Goal: Task Accomplishment & Management: Manage account settings

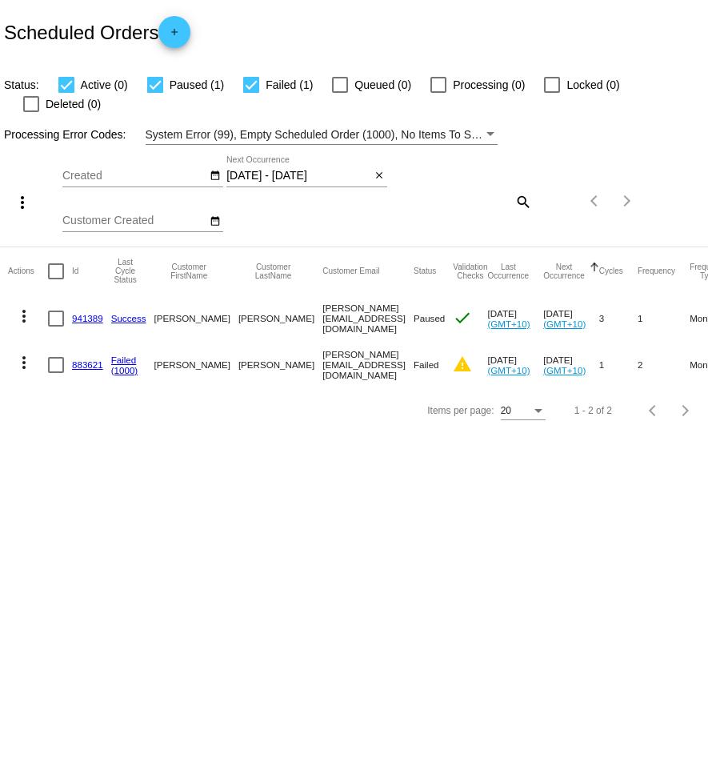
click at [518, 189] on mat-icon "search" at bounding box center [522, 201] width 19 height 25
click at [377, 170] on mat-icon "close" at bounding box center [379, 176] width 11 height 13
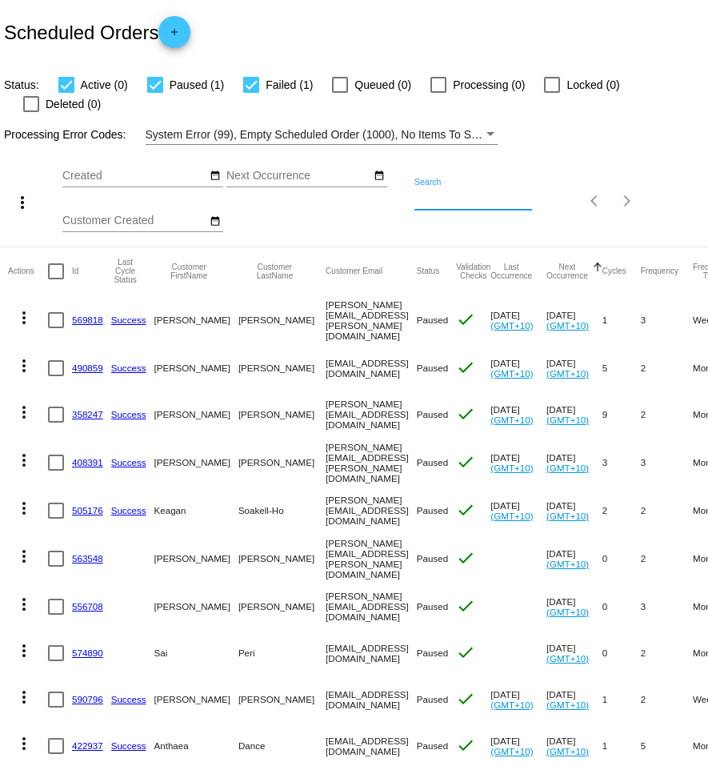
click at [506, 185] on div "Search" at bounding box center [473, 193] width 118 height 31
paste input "[PERSON_NAME][EMAIL_ADDRESS][DOMAIN_NAME]"
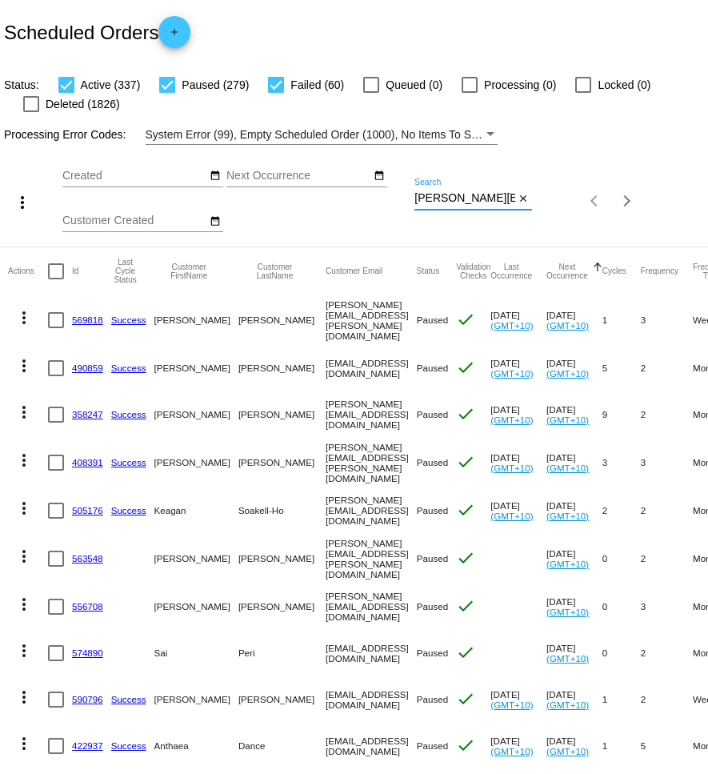
scroll to position [0, 24]
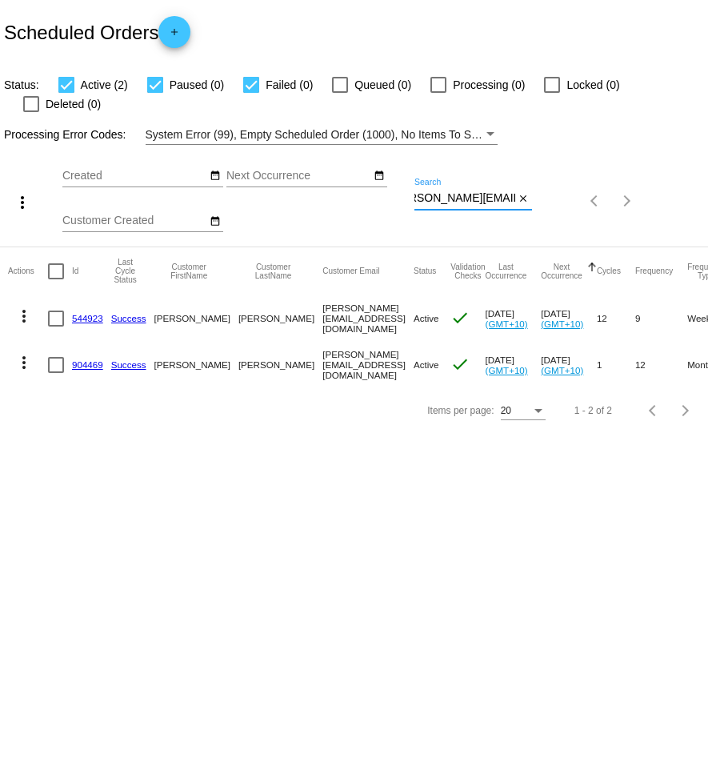
type input "[PERSON_NAME][EMAIL_ADDRESS][DOMAIN_NAME]"
click at [22, 353] on mat-icon "more_vert" at bounding box center [23, 362] width 19 height 19
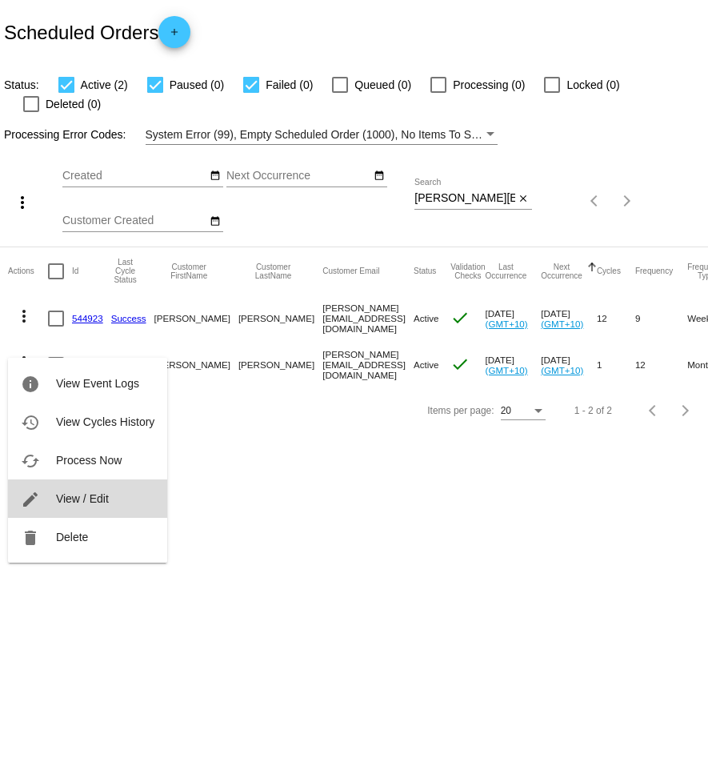
click at [92, 503] on span "View / Edit" at bounding box center [82, 498] width 53 height 13
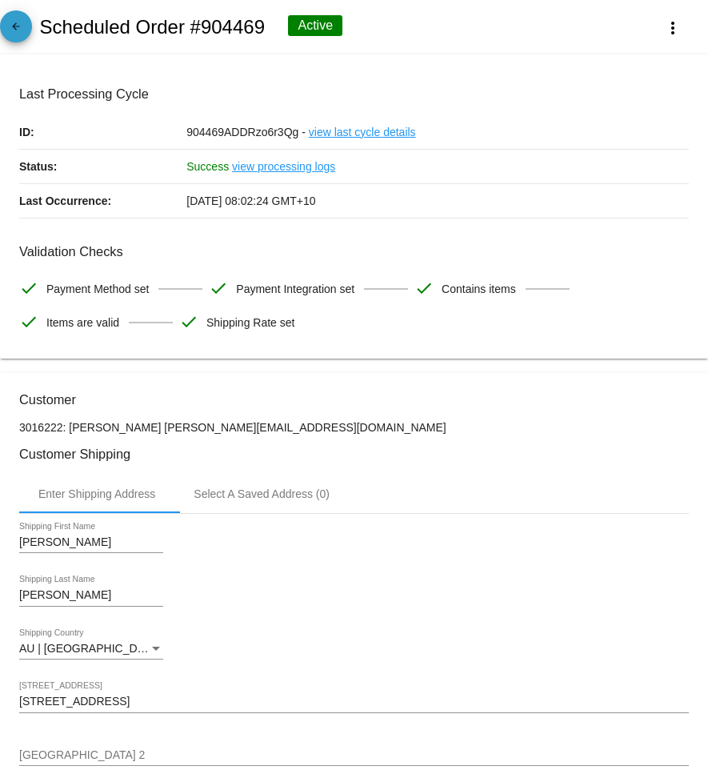
click at [16, 28] on mat-icon "arrow_back" at bounding box center [15, 30] width 19 height 19
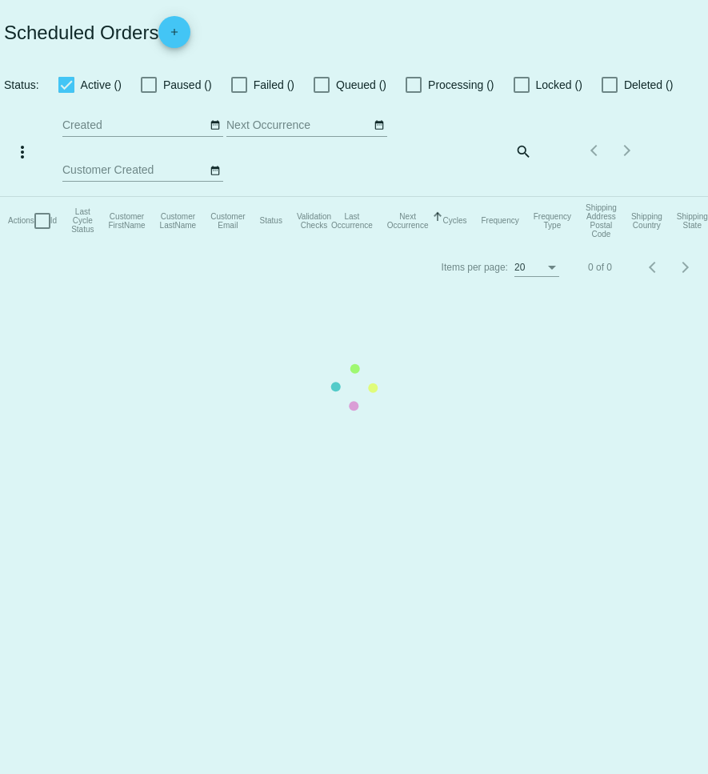
checkbox input "true"
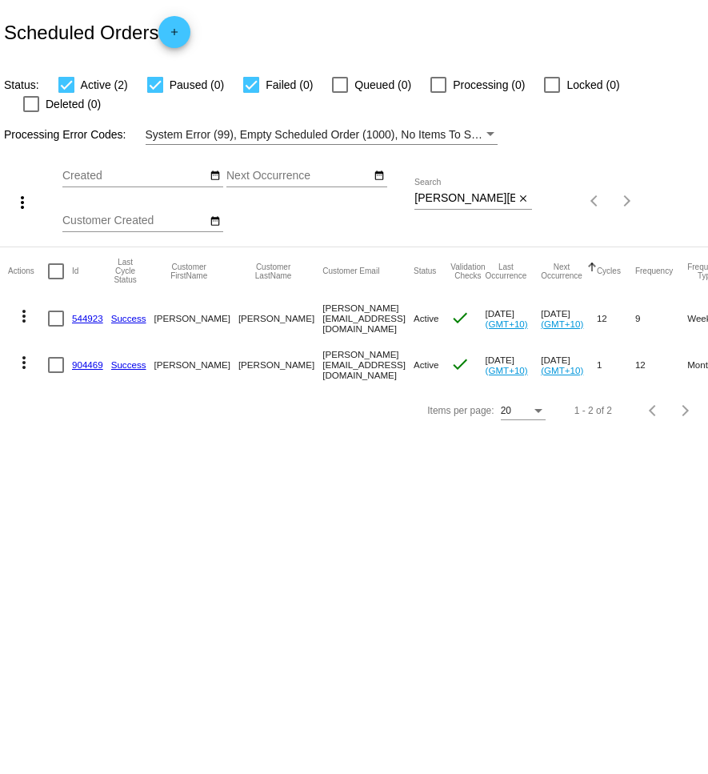
click at [26, 306] on mat-icon "more_vert" at bounding box center [23, 315] width 19 height 19
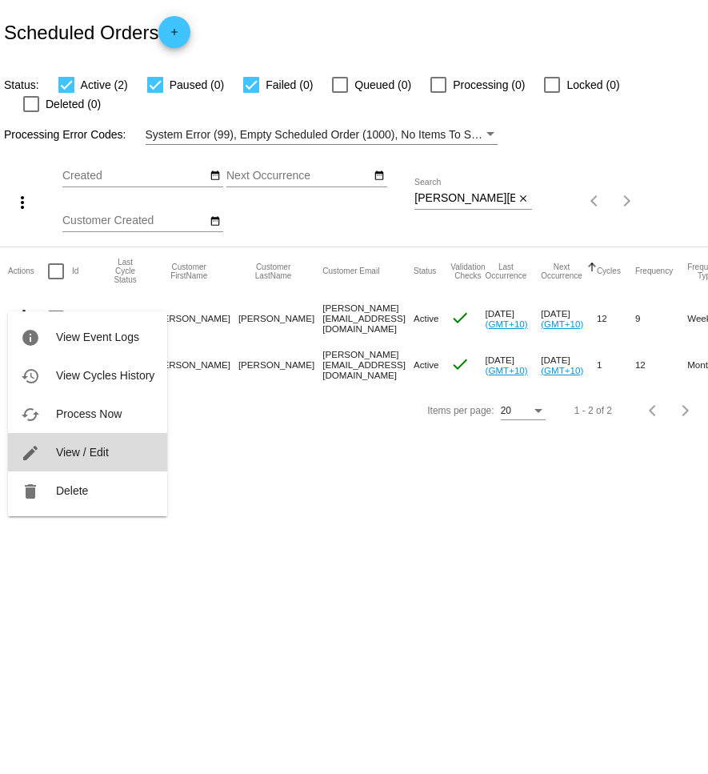
click at [88, 456] on span "View / Edit" at bounding box center [82, 452] width 53 height 13
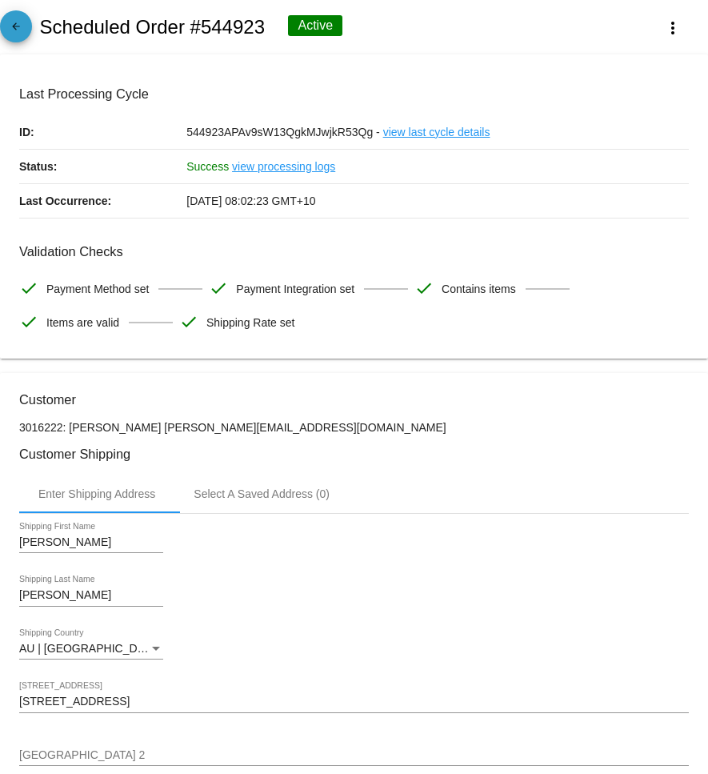
click at [6, 26] on mat-icon "arrow_back" at bounding box center [15, 30] width 19 height 19
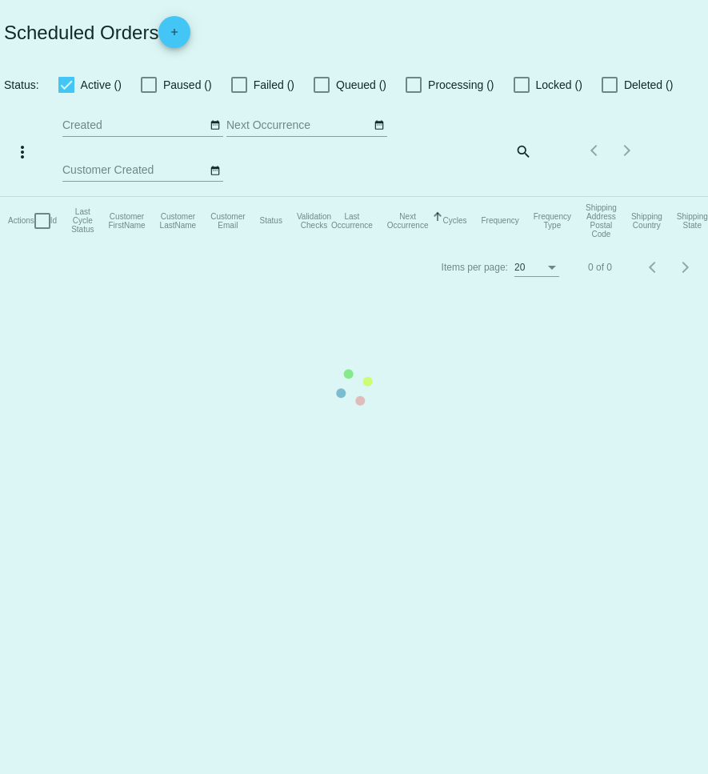
checkbox input "true"
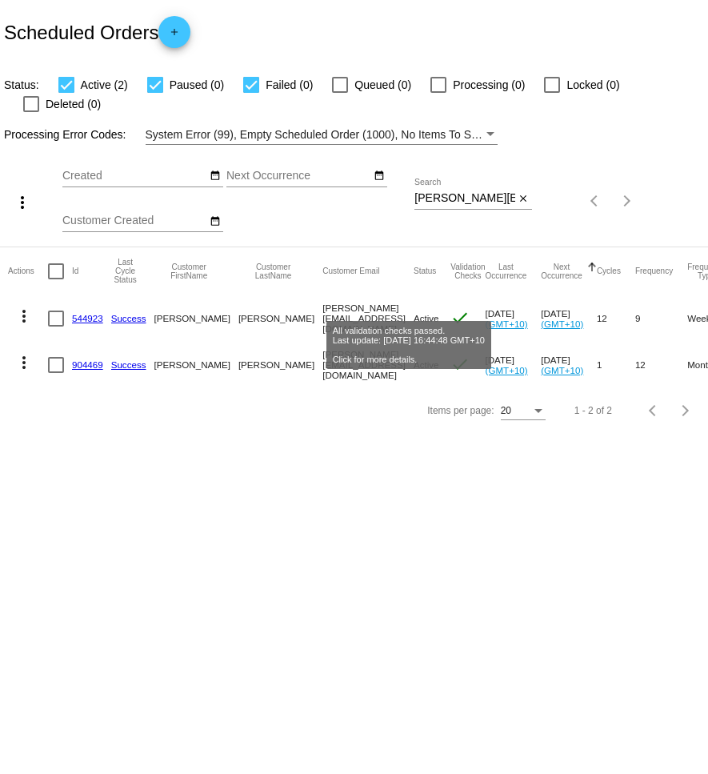
click at [450, 308] on mat-icon "check" at bounding box center [459, 317] width 19 height 19
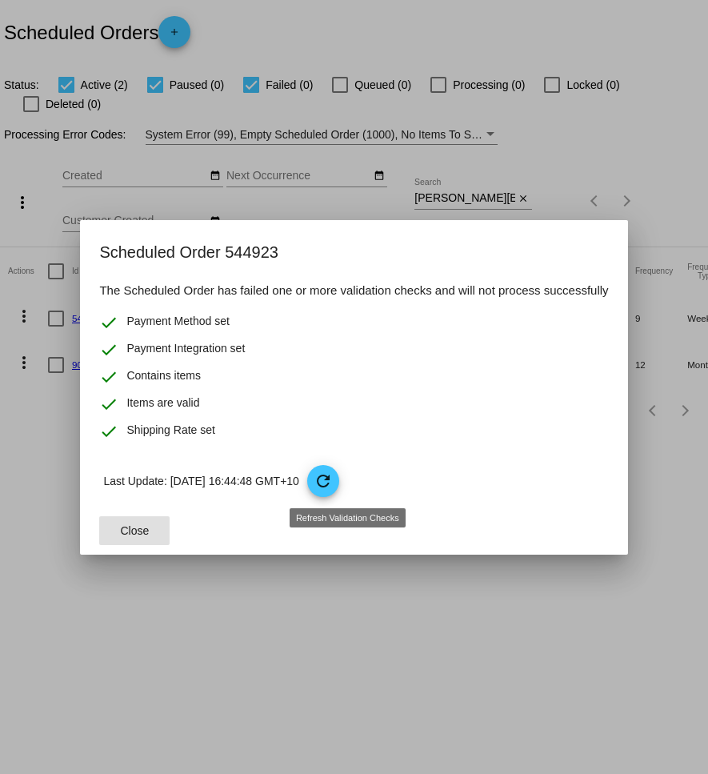
click at [333, 481] on mat-icon "refresh" at bounding box center [323, 480] width 19 height 19
click at [138, 530] on span "Close" at bounding box center [135, 530] width 29 height 13
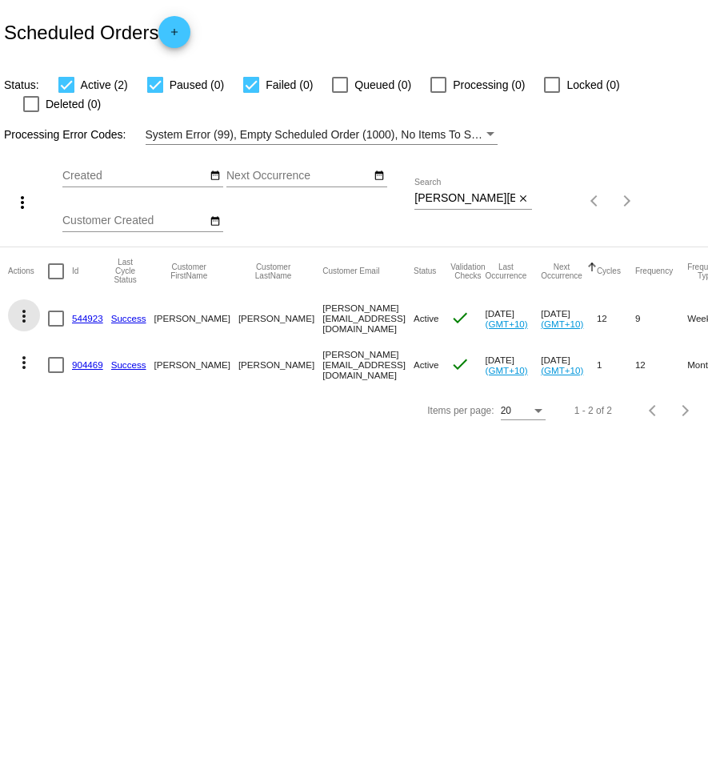
click at [28, 306] on mat-icon "more_vert" at bounding box center [23, 315] width 19 height 19
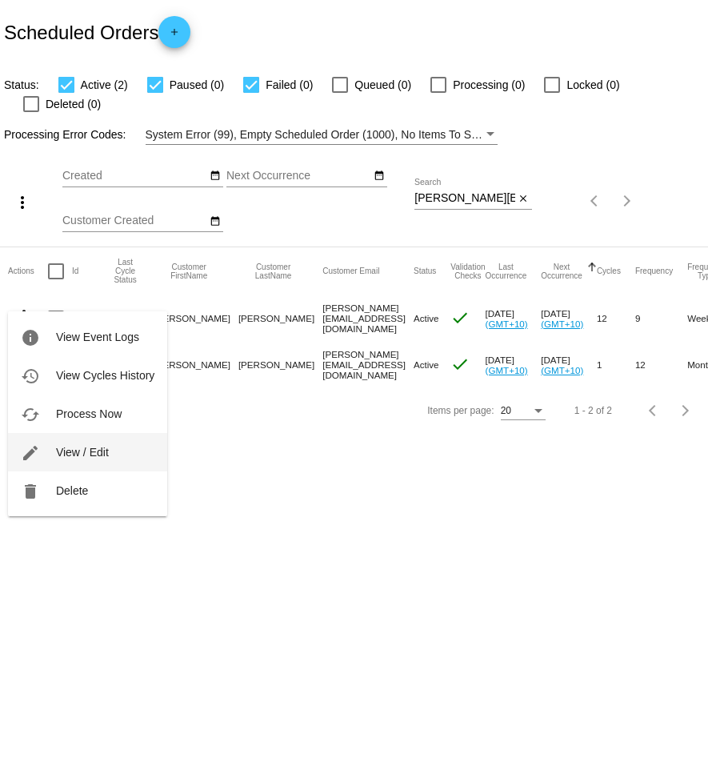
click at [102, 442] on button "edit View / Edit" at bounding box center [87, 452] width 159 height 38
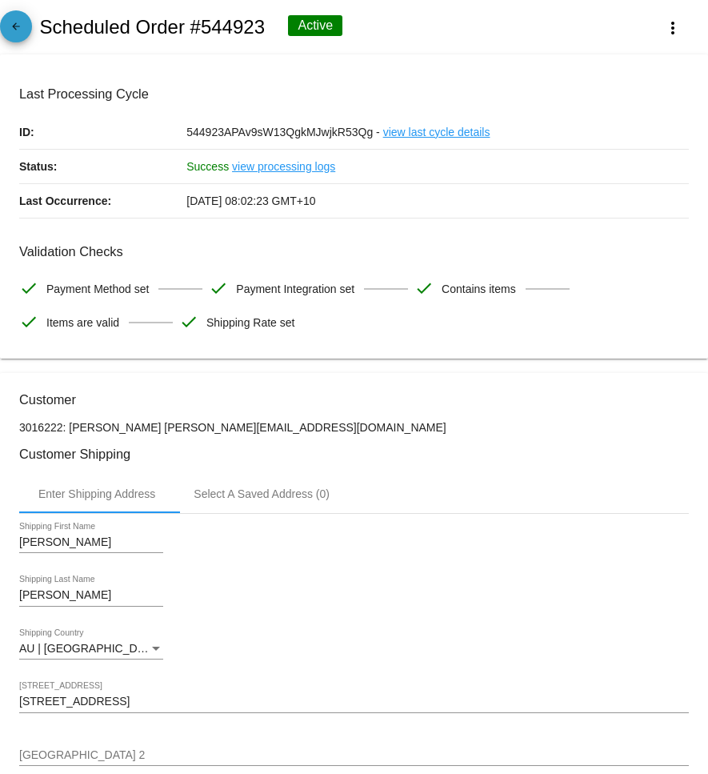
click at [25, 32] on mat-icon "arrow_back" at bounding box center [15, 30] width 19 height 19
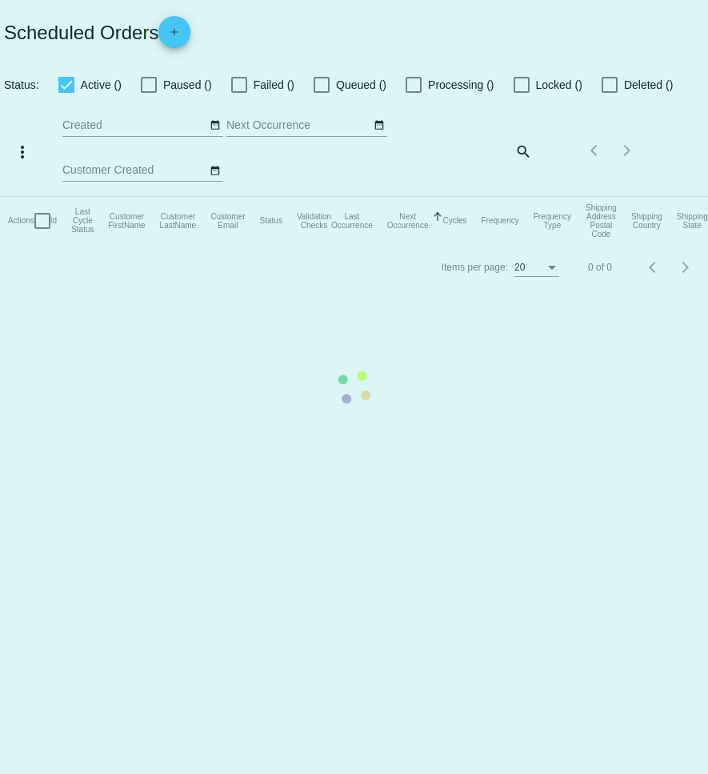
checkbox input "true"
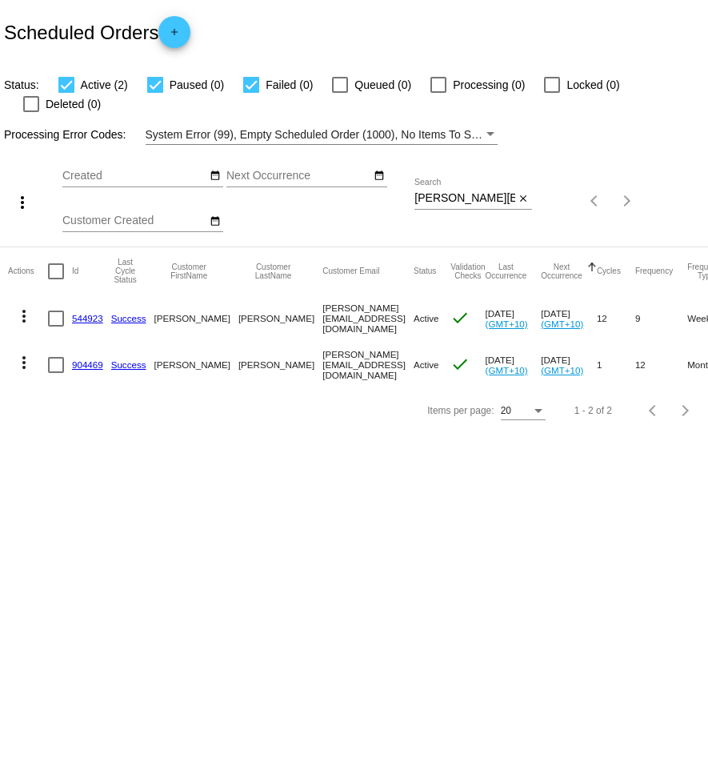
click at [18, 306] on mat-icon "more_vert" at bounding box center [23, 315] width 19 height 19
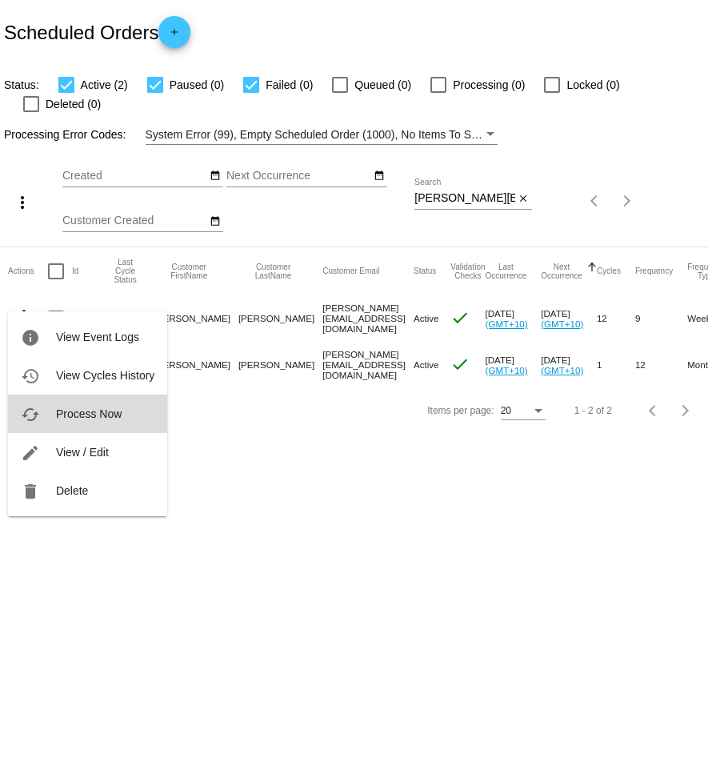
click at [89, 410] on span "Process Now" at bounding box center [89, 413] width 66 height 13
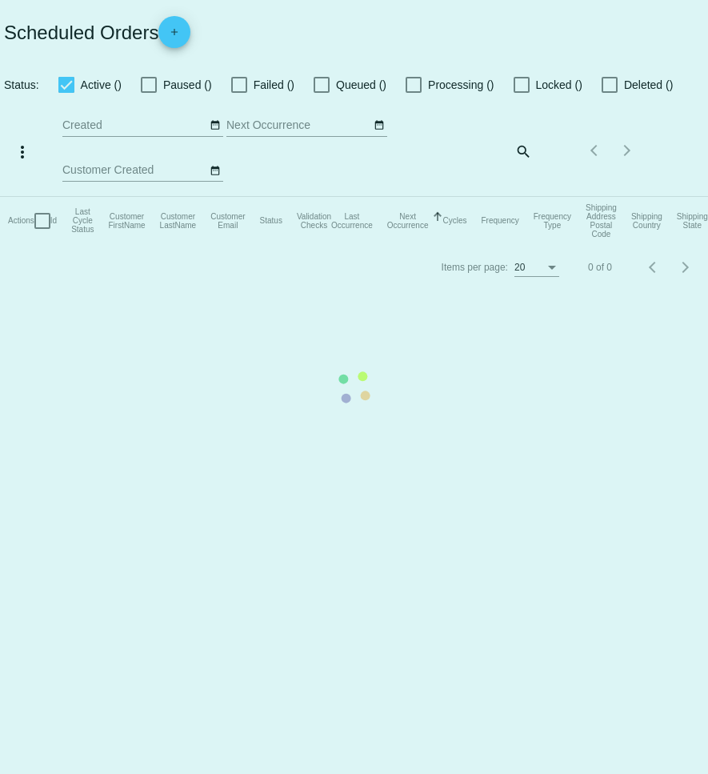
checkbox input "true"
